Goal: Transaction & Acquisition: Purchase product/service

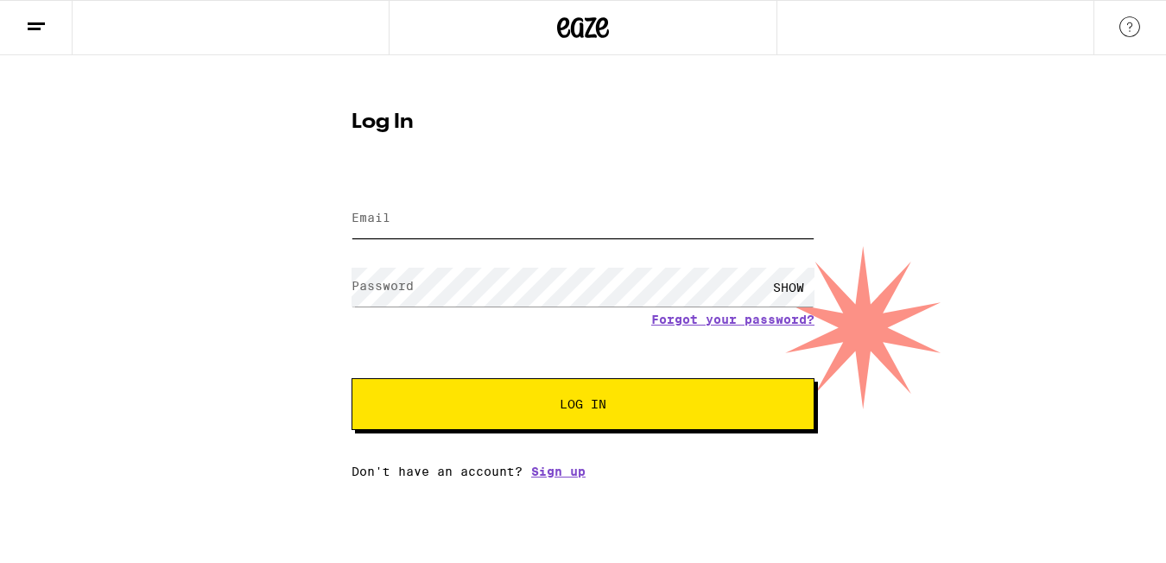
type input "[EMAIL_ADDRESS][DOMAIN_NAME]"
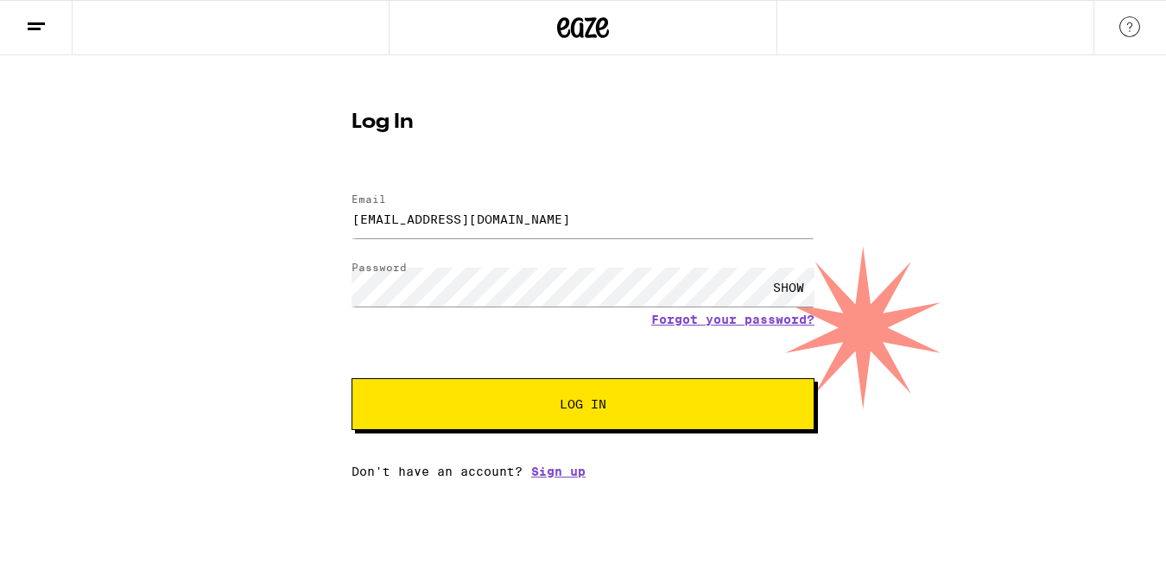
click at [582, 405] on span "Log In" at bounding box center [583, 404] width 47 height 12
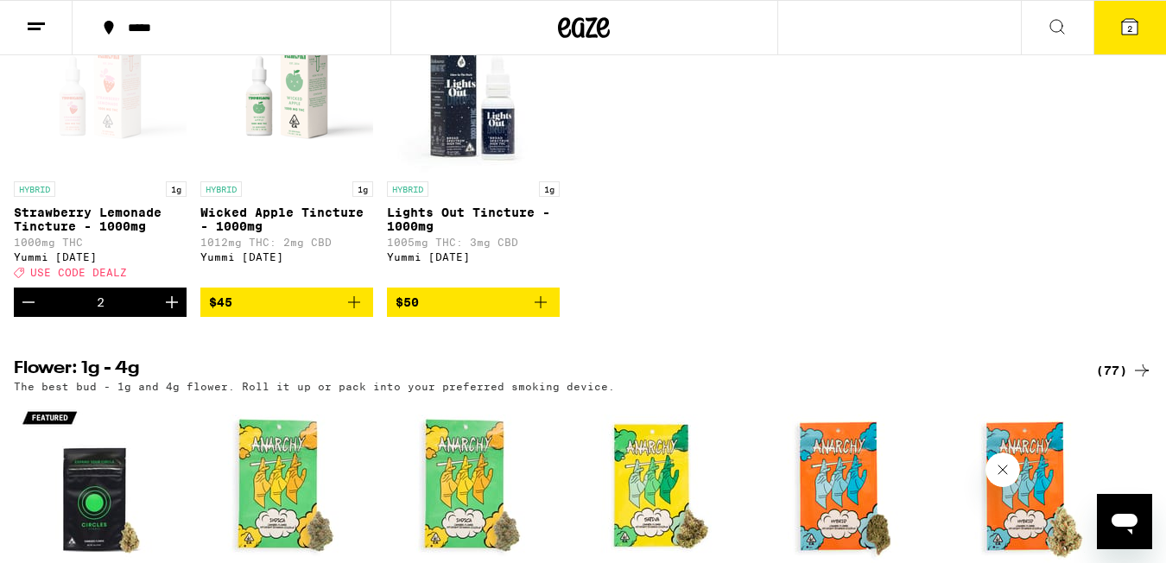
scroll to position [1460, 0]
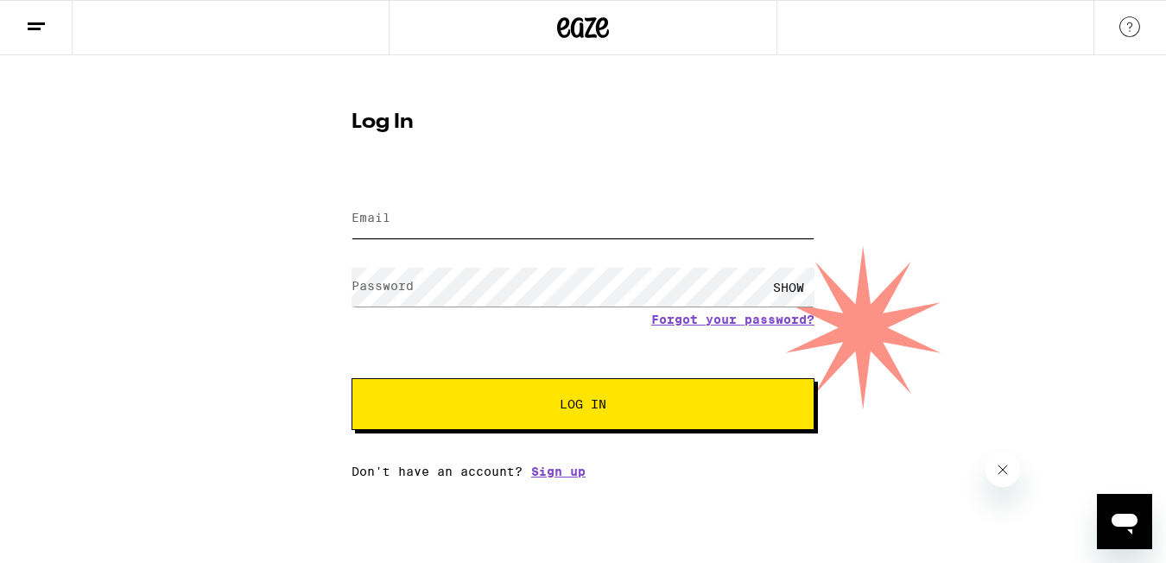
type input "[EMAIL_ADDRESS][DOMAIN_NAME]"
